Goal: Task Accomplishment & Management: Use online tool/utility

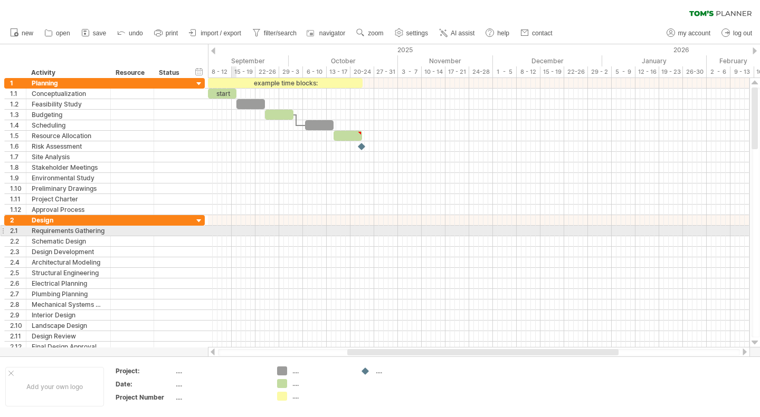
click at [233, 229] on div at bounding box center [478, 231] width 541 height 11
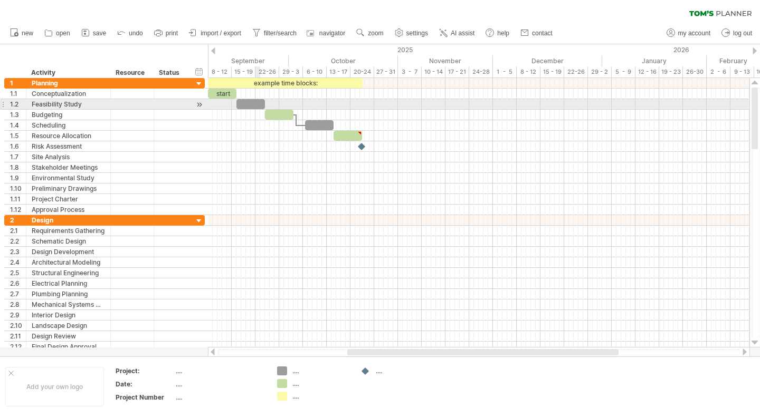
drag, startPoint x: 256, startPoint y: 109, endPoint x: 258, endPoint y: 104, distance: 5.5
click at [256, 109] on div at bounding box center [478, 146] width 541 height 137
click at [258, 104] on div at bounding box center [250, 104] width 28 height 10
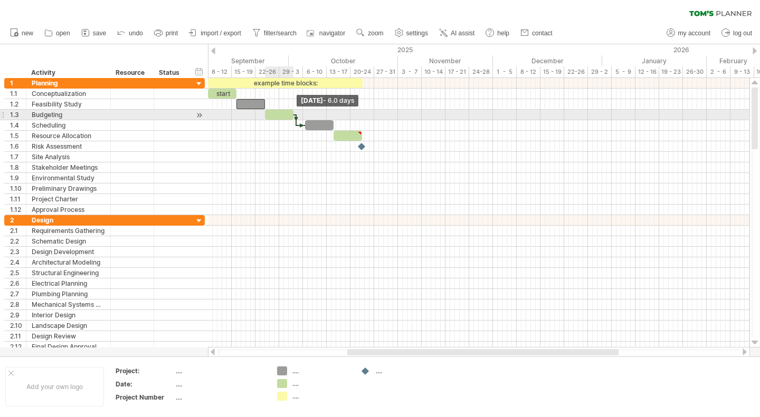
click at [293, 114] on span at bounding box center [293, 115] width 4 height 10
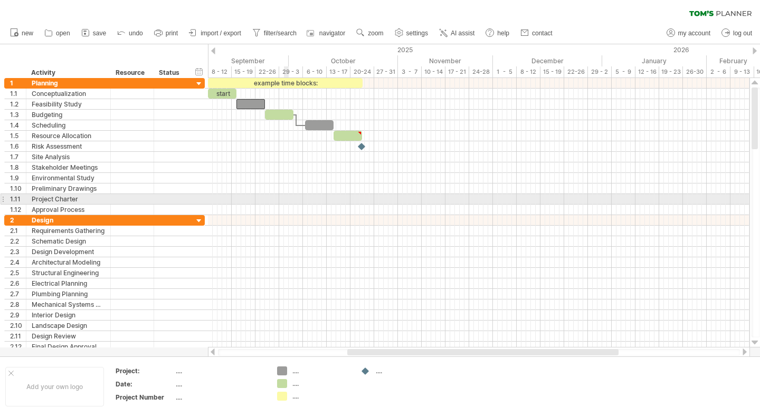
click at [278, 216] on div at bounding box center [478, 220] width 541 height 11
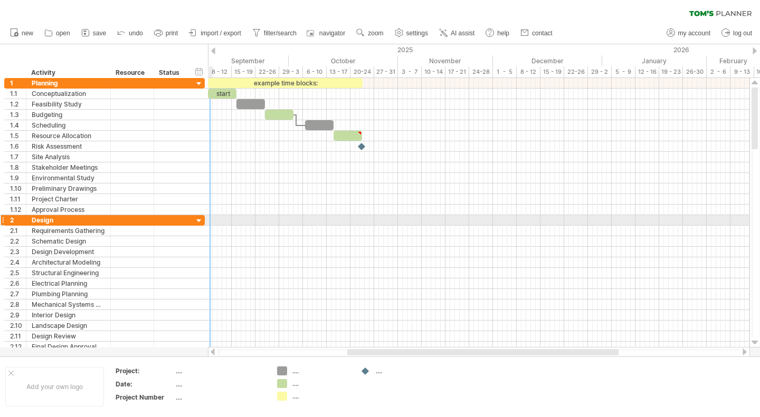
click at [197, 221] on div at bounding box center [199, 221] width 10 height 10
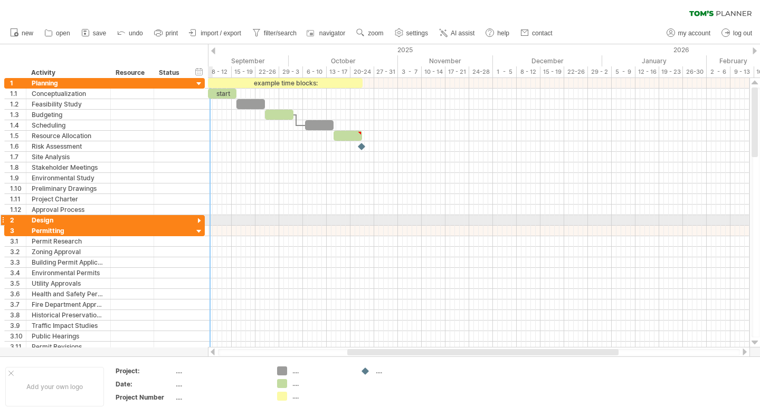
click at [204, 220] on div at bounding box center [204, 220] width 3 height 10
click at [198, 218] on div at bounding box center [199, 221] width 10 height 10
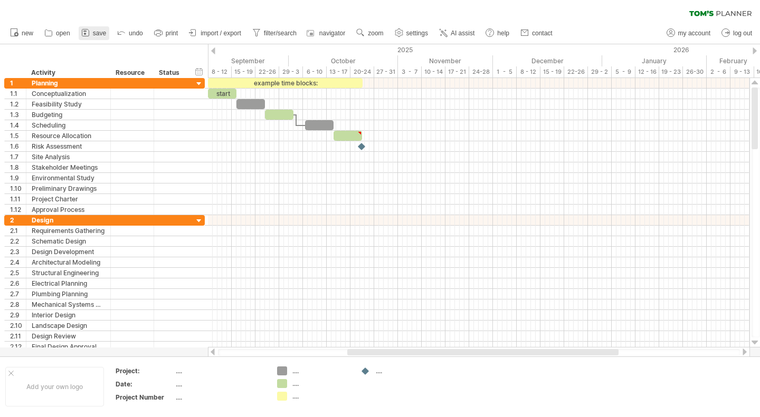
click at [96, 34] on span "save" at bounding box center [99, 33] width 13 height 7
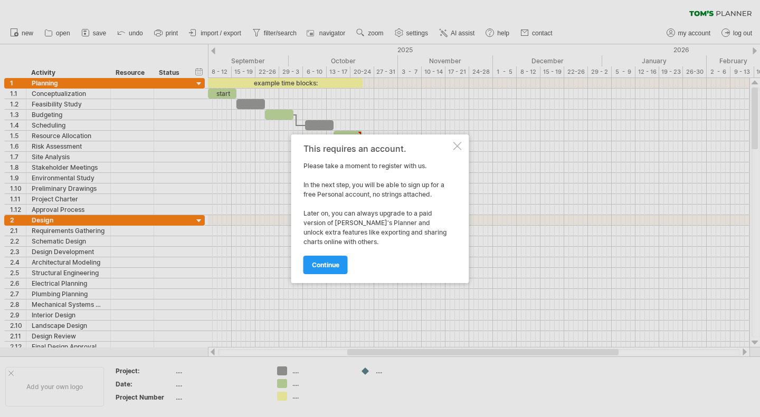
click at [456, 148] on div at bounding box center [457, 146] width 8 height 8
